Goal: Information Seeking & Learning: Learn about a topic

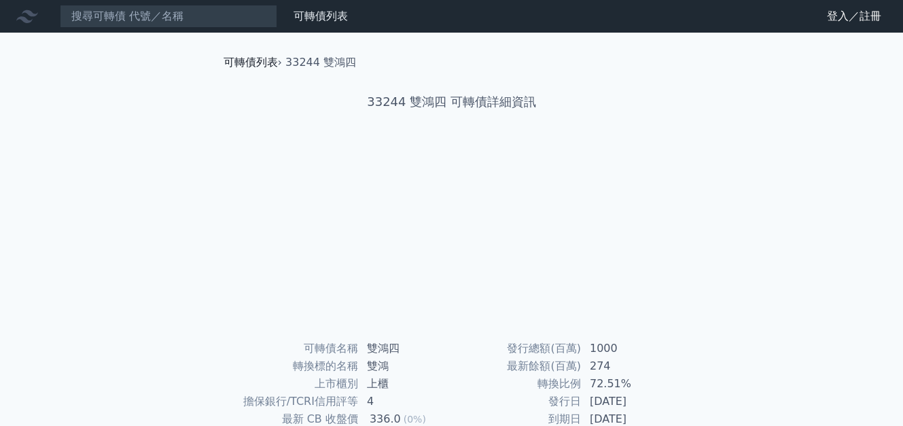
click at [244, 63] on link "可轉債列表" at bounding box center [250, 62] width 54 height 13
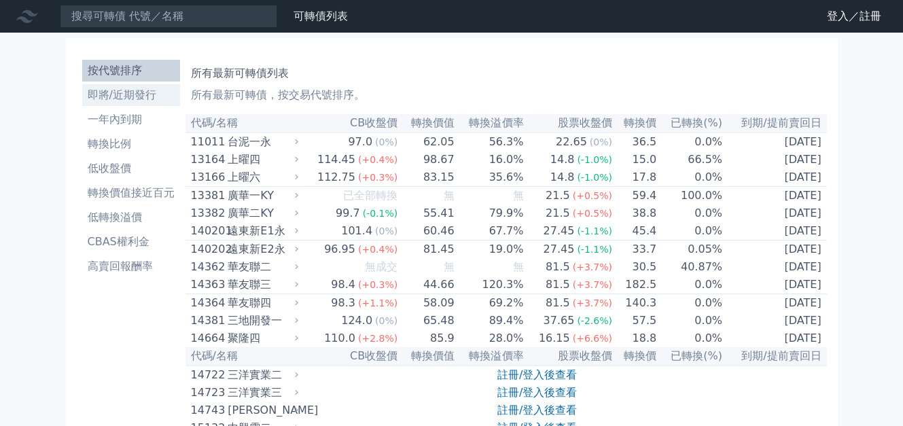
click at [152, 93] on li "即將/近期發行" at bounding box center [131, 95] width 98 height 16
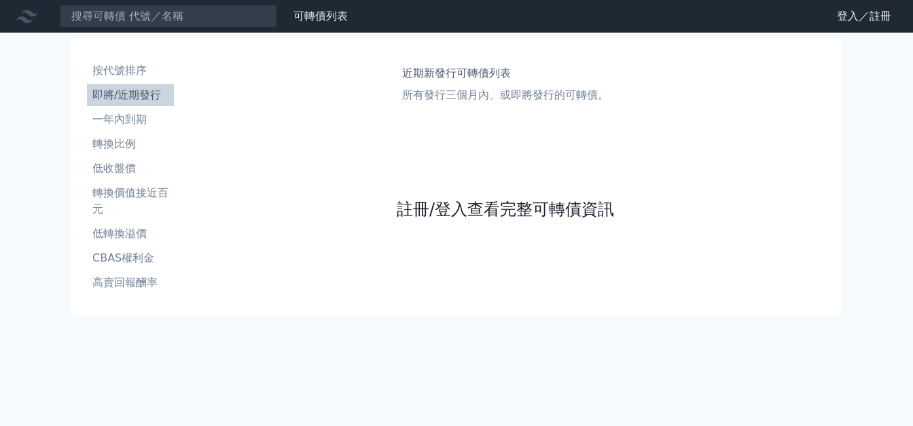
click at [454, 209] on link "註冊/登入查看完整可轉債資訊" at bounding box center [505, 209] width 217 height 22
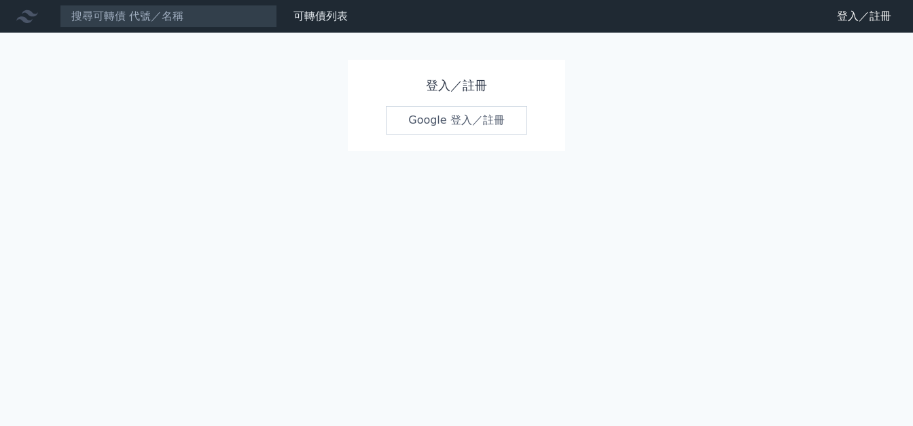
click at [443, 113] on link "Google 登入／註冊" at bounding box center [456, 120] width 141 height 29
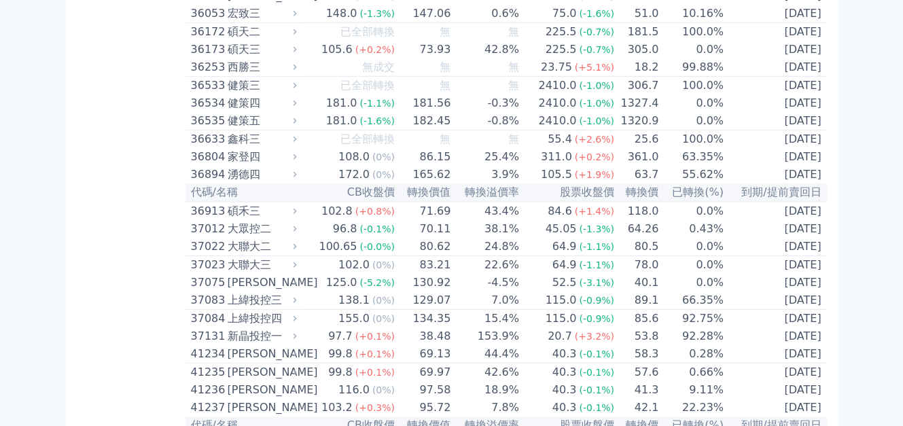
scroll to position [3328, 0]
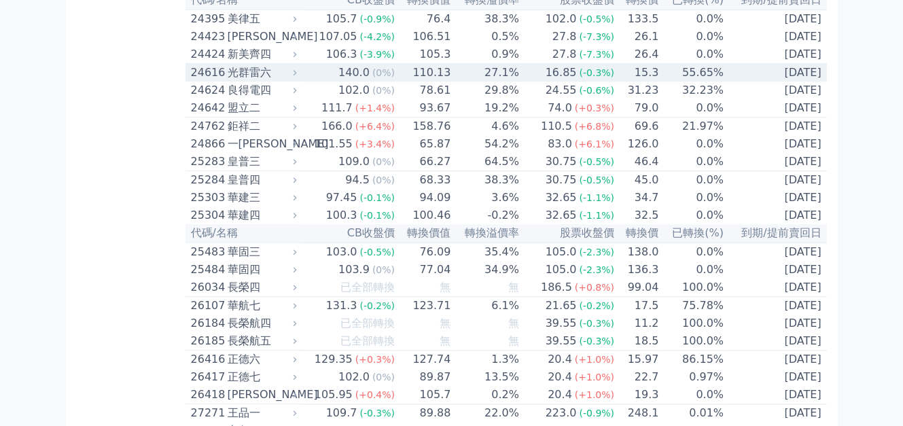
scroll to position [1290, 0]
